Goal: Task Accomplishment & Management: Manage account settings

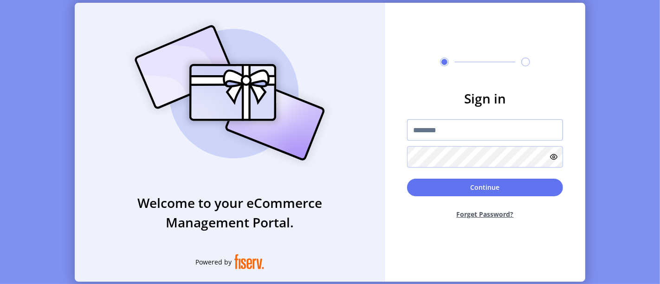
click at [421, 135] on input "text" at bounding box center [485, 129] width 156 height 21
paste input "**********"
type input "**********"
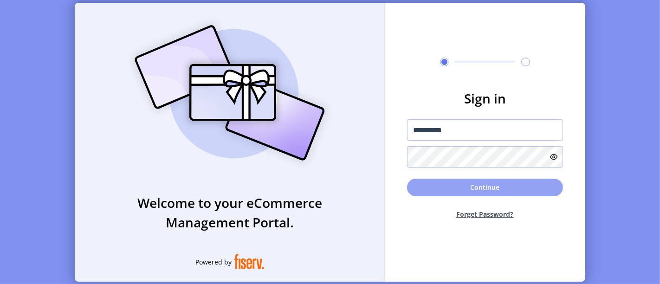
click at [433, 191] on button "Continue" at bounding box center [485, 188] width 156 height 18
